Goal: Browse casually: Explore the website without a specific task or goal

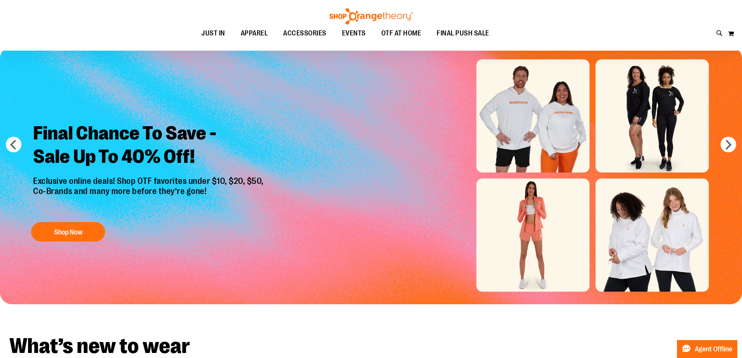
scroll to position [39, 0]
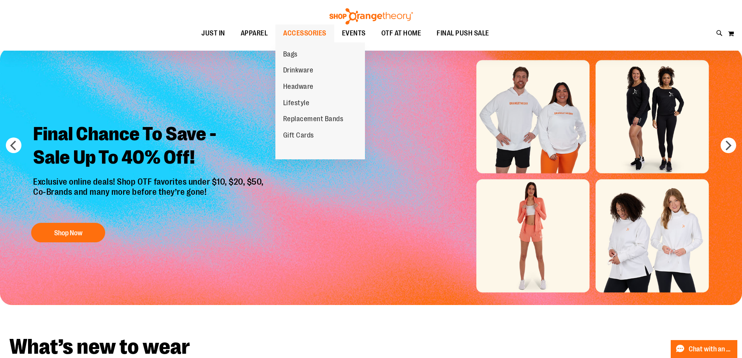
click at [289, 33] on span "ACCESSORIES" at bounding box center [304, 34] width 43 height 18
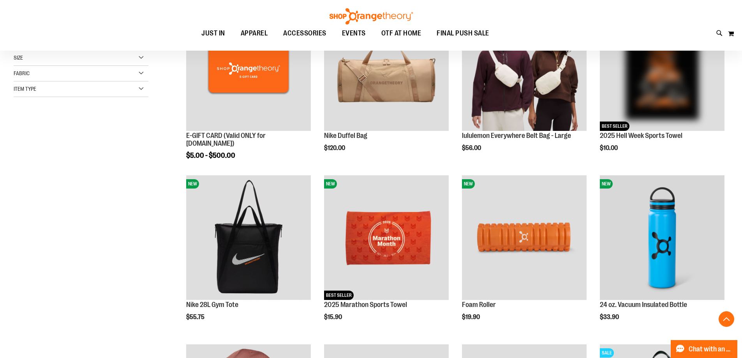
scroll to position [155, 0]
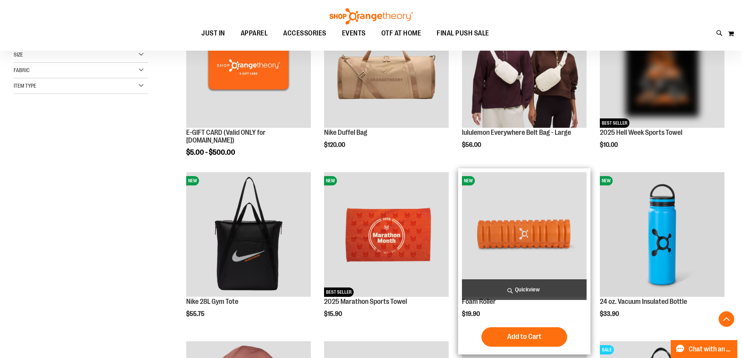
click at [536, 228] on img "product" at bounding box center [524, 234] width 125 height 125
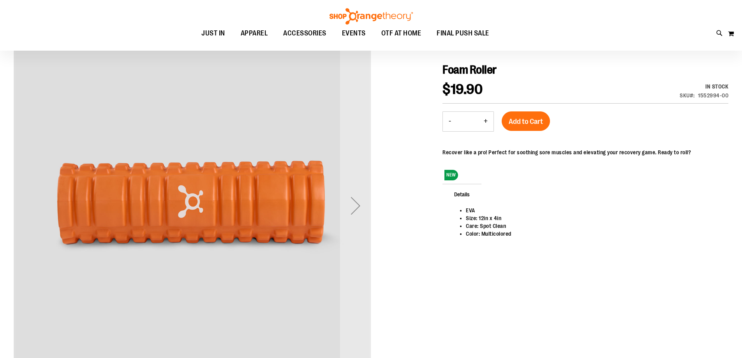
scroll to position [39, 0]
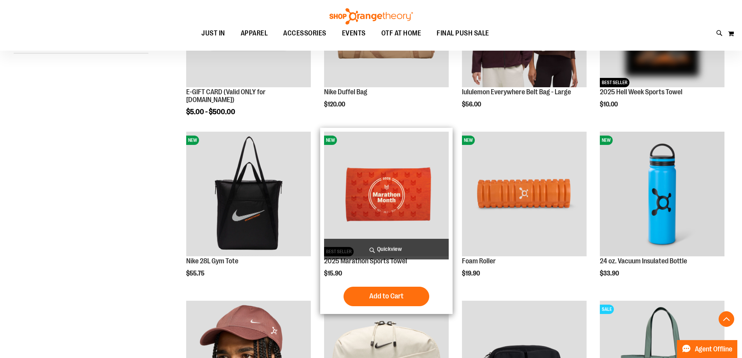
scroll to position [233, 0]
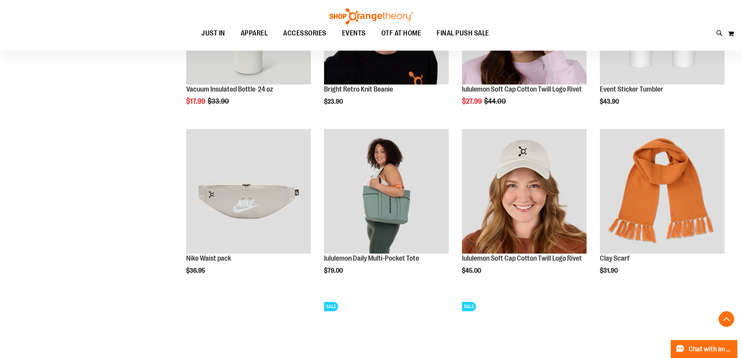
scroll to position [713, 0]
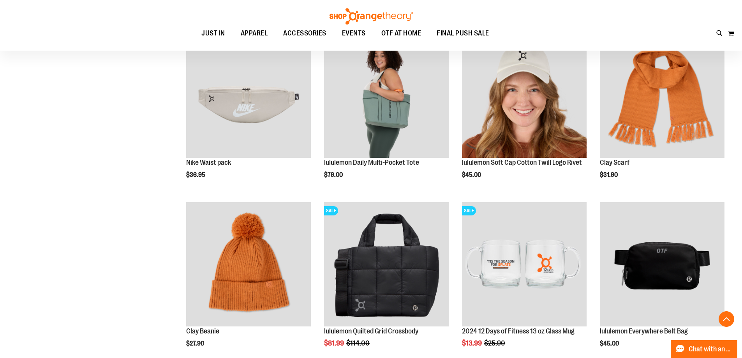
scroll to position [536, 0]
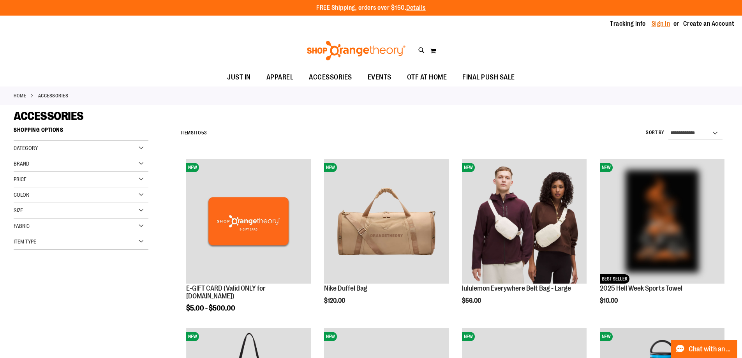
click at [665, 25] on link "Sign In" at bounding box center [660, 23] width 19 height 9
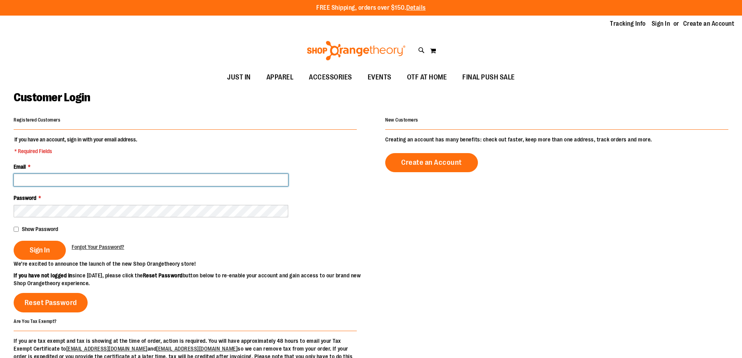
click at [167, 174] on input "Email *" at bounding box center [151, 180] width 274 height 12
type input "*"
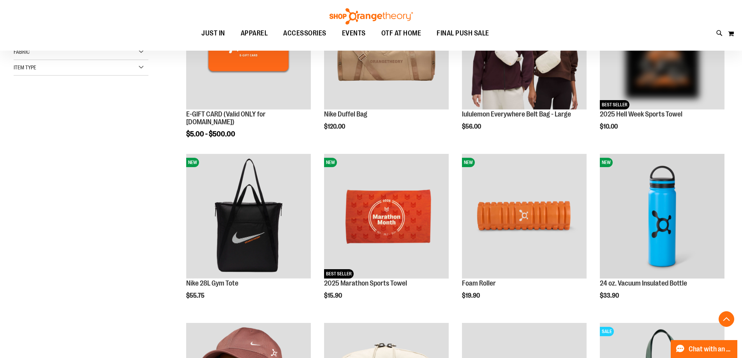
scroll to position [175, 0]
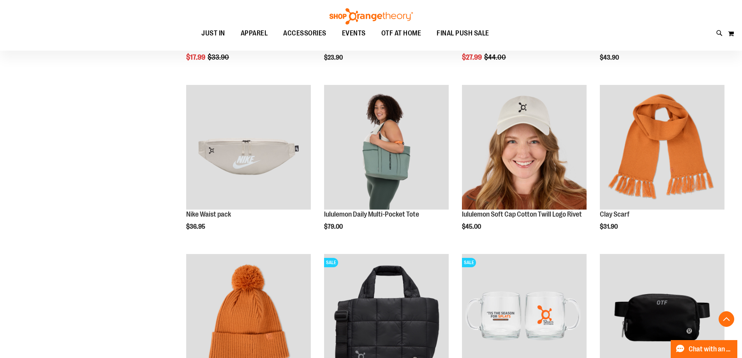
scroll to position [783, 0]
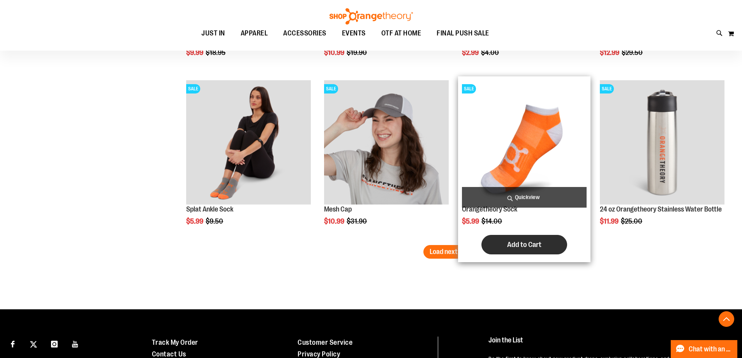
scroll to position [1409, 0]
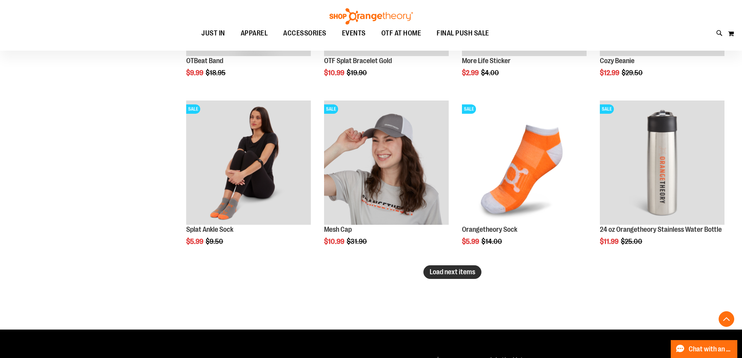
click at [432, 273] on span "Load next items" at bounding box center [452, 272] width 46 height 8
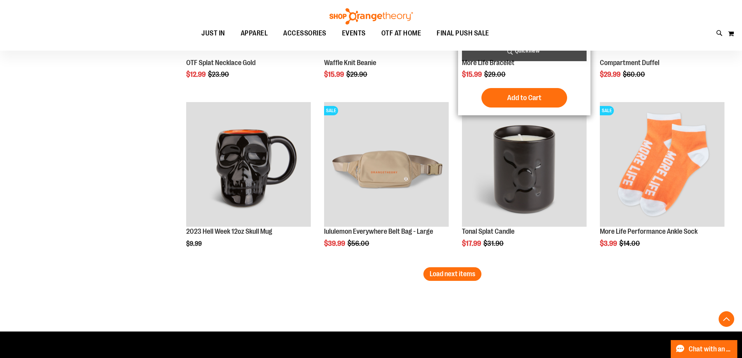
scroll to position [1915, 0]
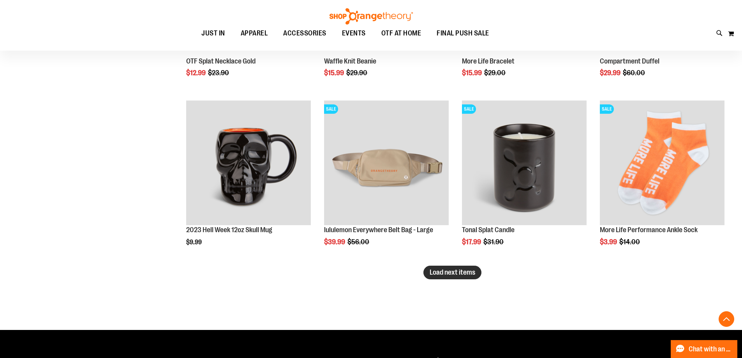
click at [443, 272] on span "Load next items" at bounding box center [452, 272] width 46 height 8
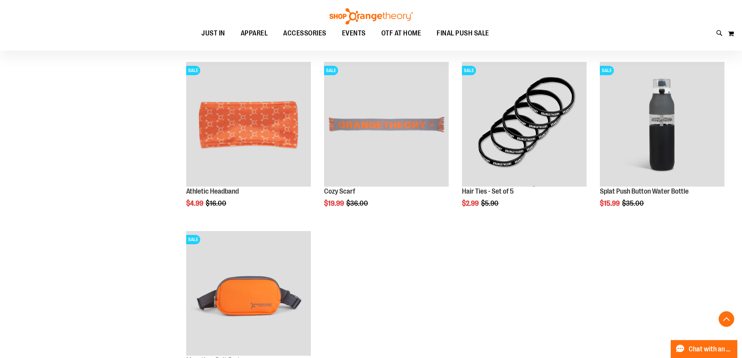
scroll to position [2084, 0]
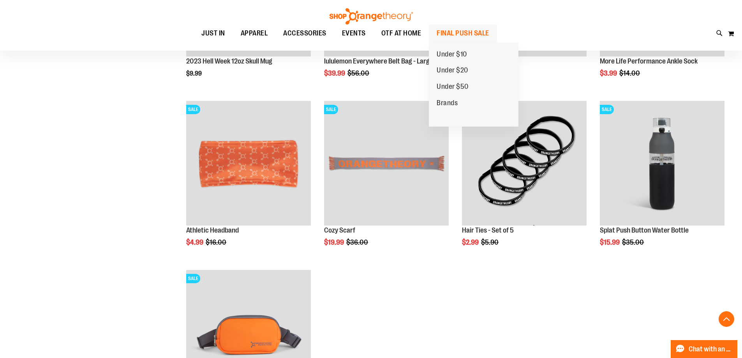
click at [454, 28] on span "FINAL PUSH SALE" at bounding box center [462, 34] width 53 height 18
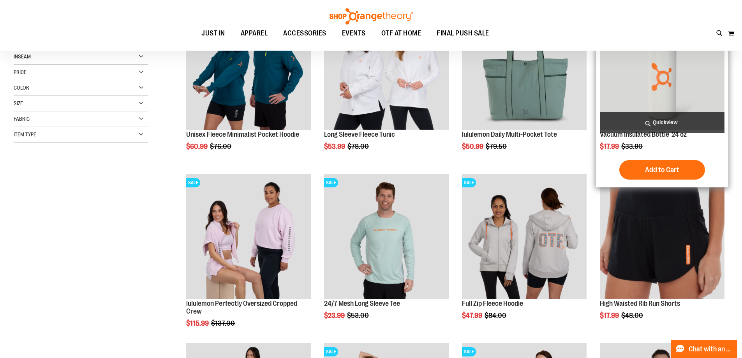
scroll to position [155, 0]
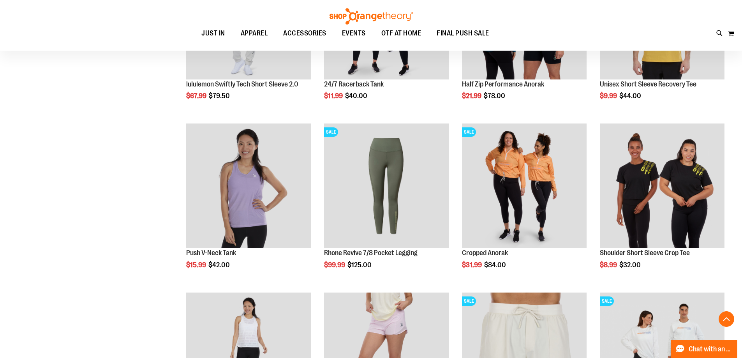
scroll to position [545, 0]
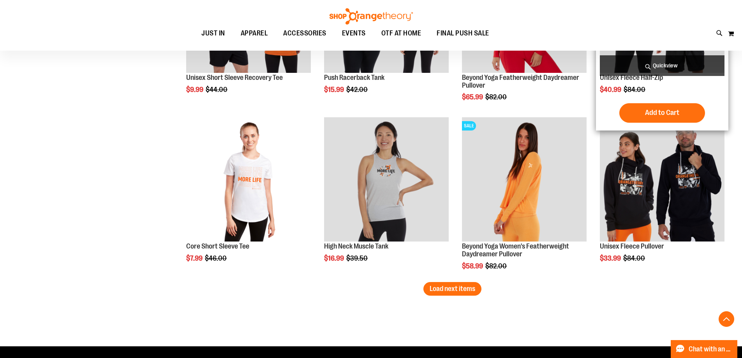
scroll to position [1401, 0]
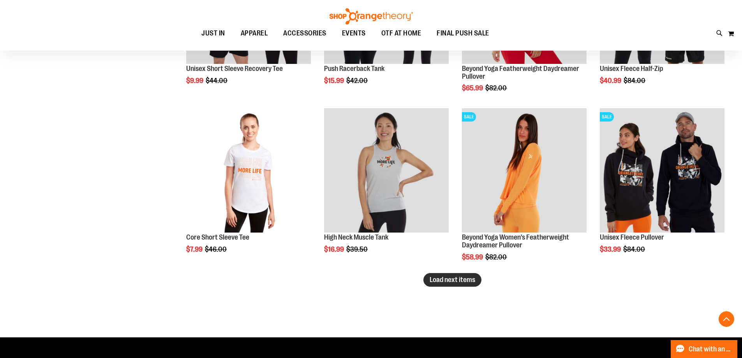
click at [456, 282] on span "Load next items" at bounding box center [452, 280] width 46 height 8
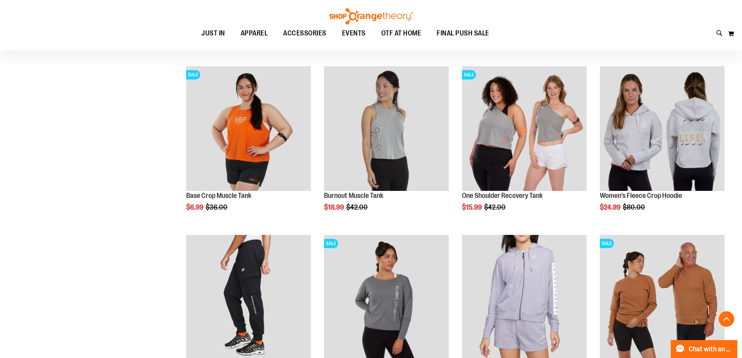
scroll to position [1907, 0]
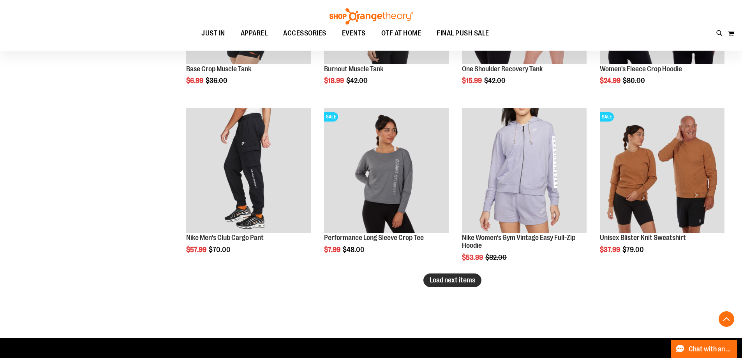
click at [437, 286] on button "Load next items" at bounding box center [452, 280] width 58 height 14
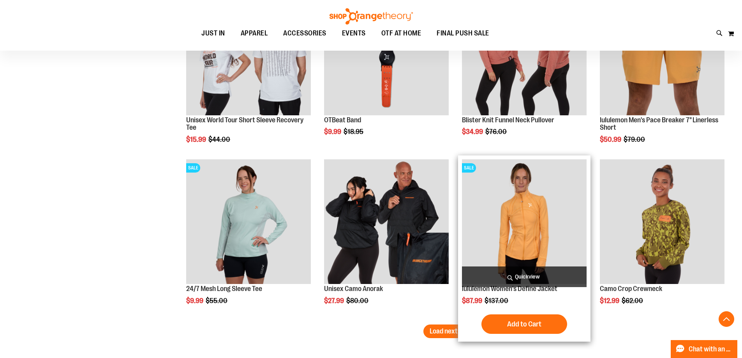
scroll to position [2374, 0]
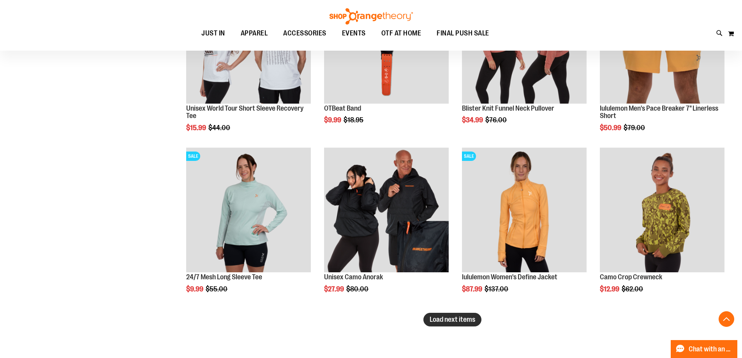
click at [470, 318] on span "Load next items" at bounding box center [452, 319] width 46 height 8
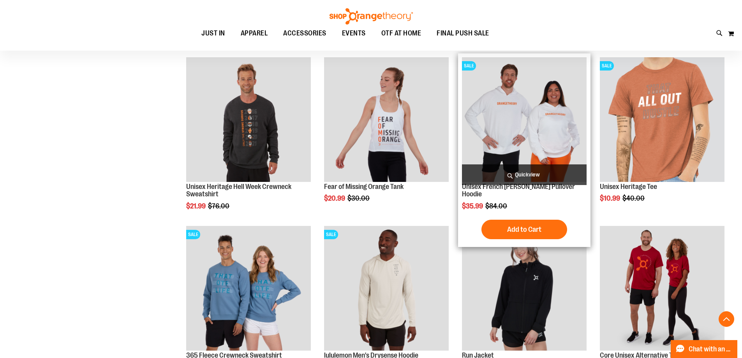
scroll to position [2958, 0]
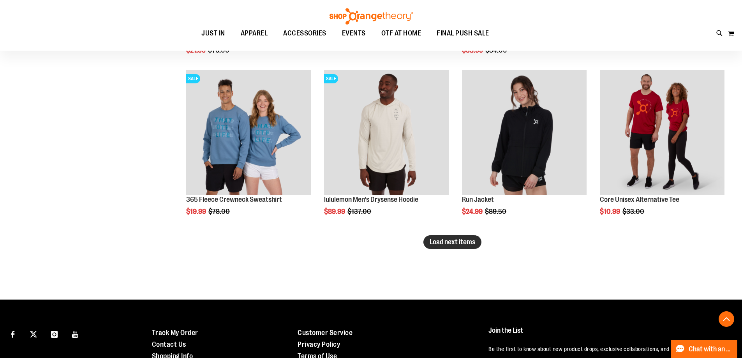
click at [433, 244] on span "Load next items" at bounding box center [452, 242] width 46 height 8
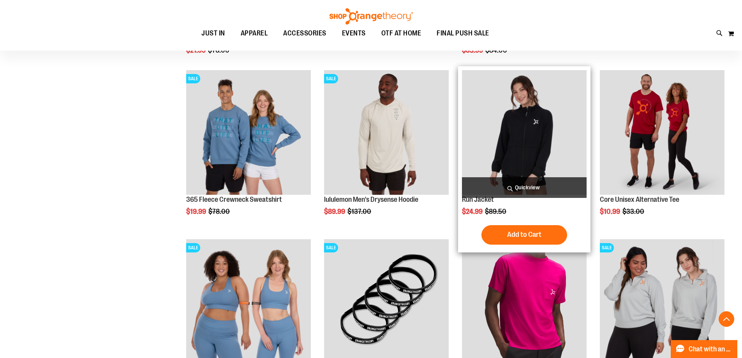
click at [525, 161] on img "product" at bounding box center [524, 132] width 125 height 125
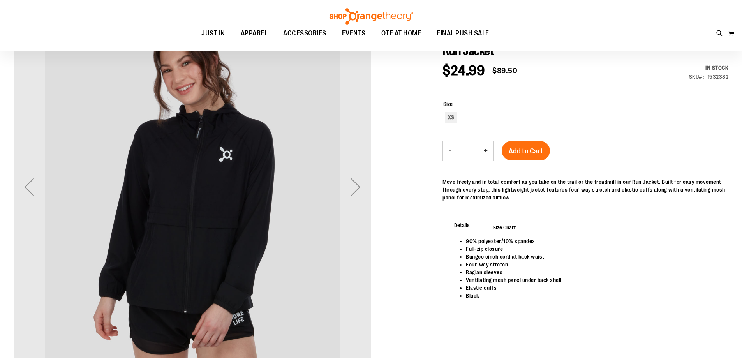
scroll to position [116, 0]
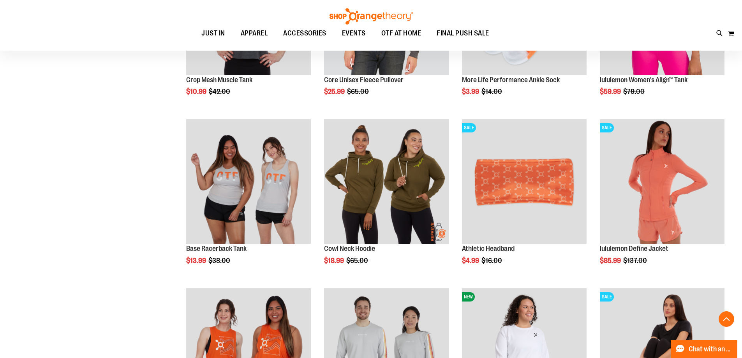
scroll to position [604, 0]
